Goal: Information Seeking & Learning: Check status

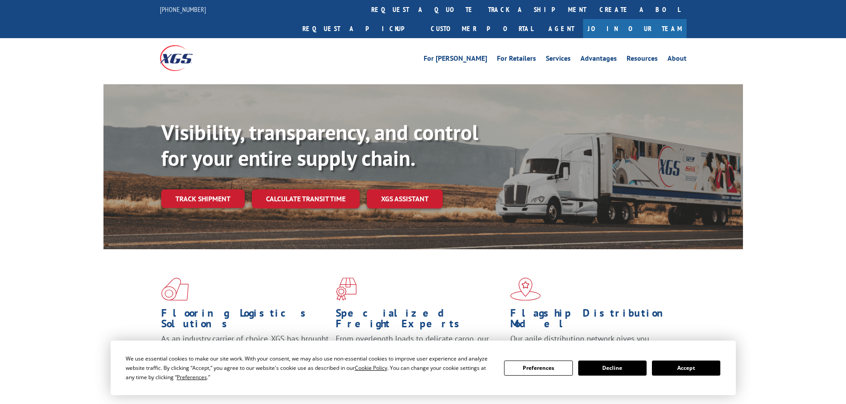
drag, startPoint x: 415, startPoint y: 8, endPoint x: 414, endPoint y: 13, distance: 4.9
click at [481, 9] on link "track a shipment" at bounding box center [536, 9] width 111 height 19
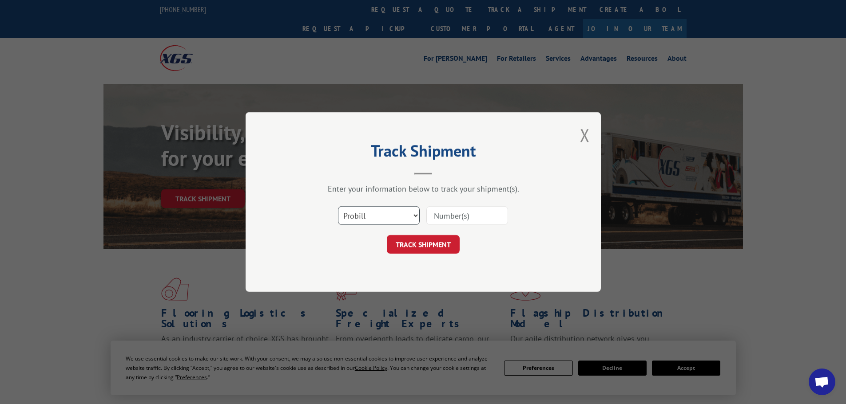
drag, startPoint x: 344, startPoint y: 220, endPoint x: 346, endPoint y: 224, distance: 4.6
click at [344, 220] on select "Select category... Probill BOL PO" at bounding box center [379, 215] width 82 height 19
select select "po"
click at [338, 206] on select "Select category... Probill BOL PO" at bounding box center [379, 215] width 82 height 19
click at [454, 214] on input at bounding box center [467, 215] width 82 height 19
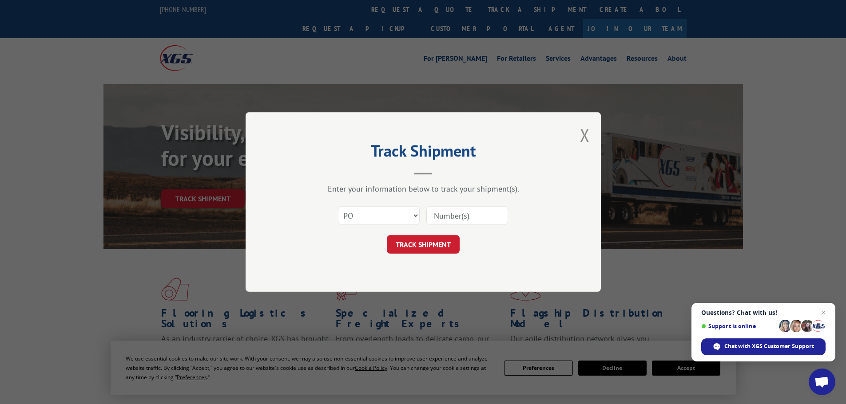
paste input "09534414"
type input "09534414"
click at [413, 249] on button "TRACK SHIPMENT" at bounding box center [423, 244] width 73 height 19
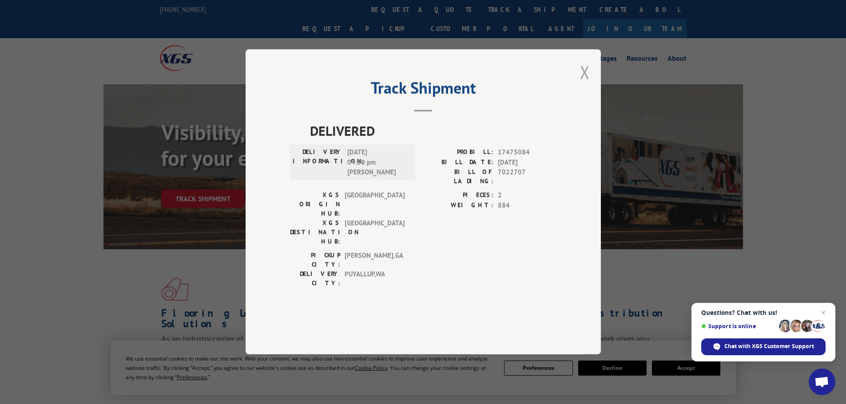
click at [586, 84] on button "Close modal" at bounding box center [585, 72] width 10 height 24
